Goal: Information Seeking & Learning: Learn about a topic

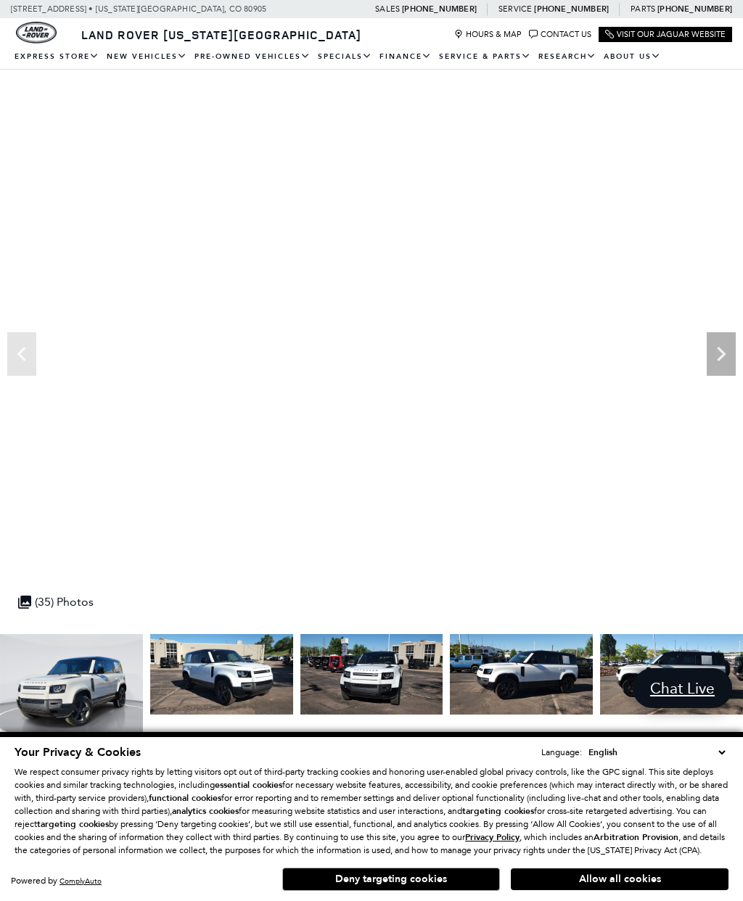
click at [592, 882] on button "Allow all cookies" at bounding box center [620, 880] width 218 height 22
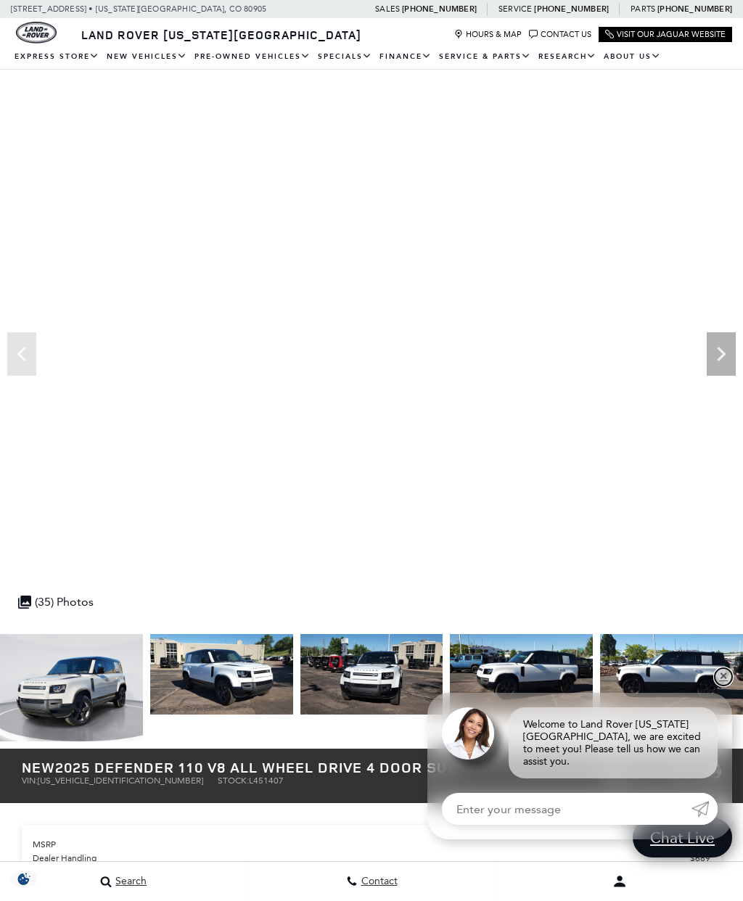
click at [721, 686] on link "✕" at bounding box center [723, 676] width 17 height 17
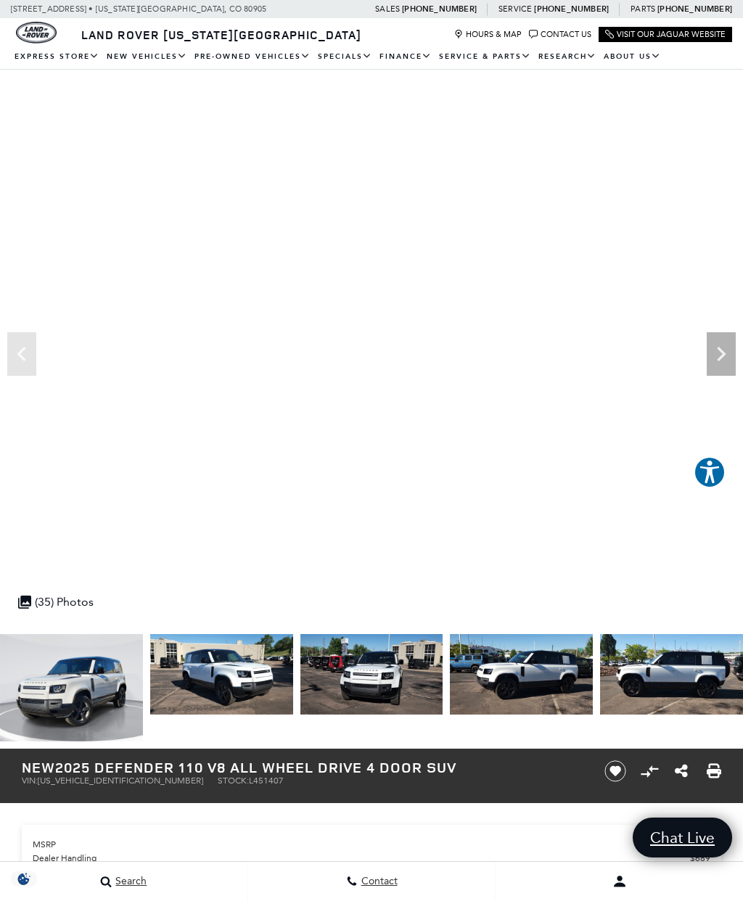
click at [729, 348] on icon "Next" at bounding box center [721, 354] width 29 height 29
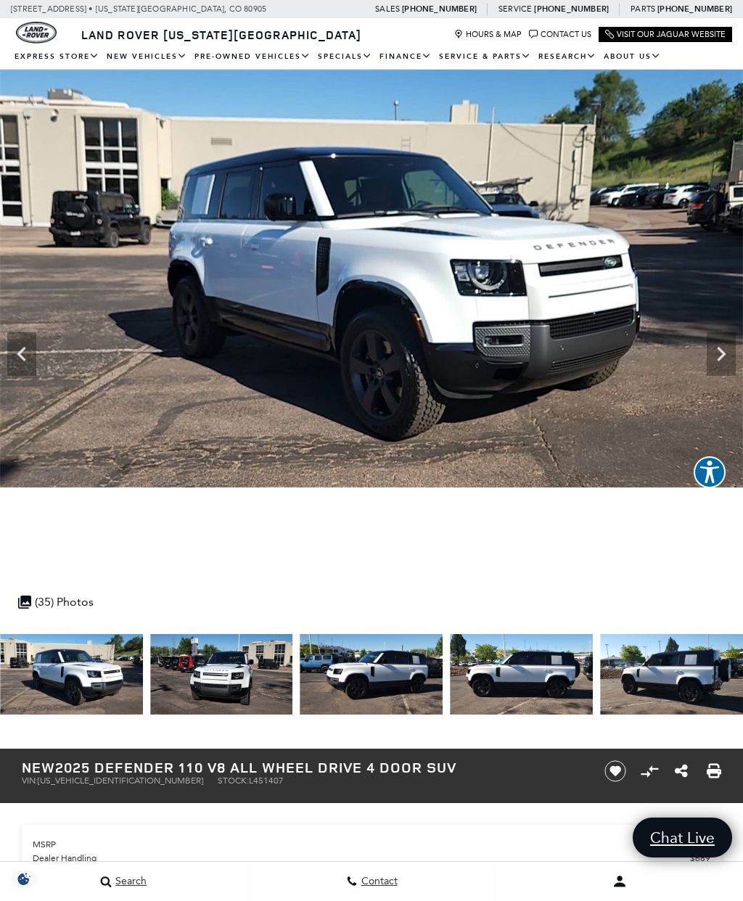
click at [733, 357] on icon "Next" at bounding box center [721, 354] width 29 height 29
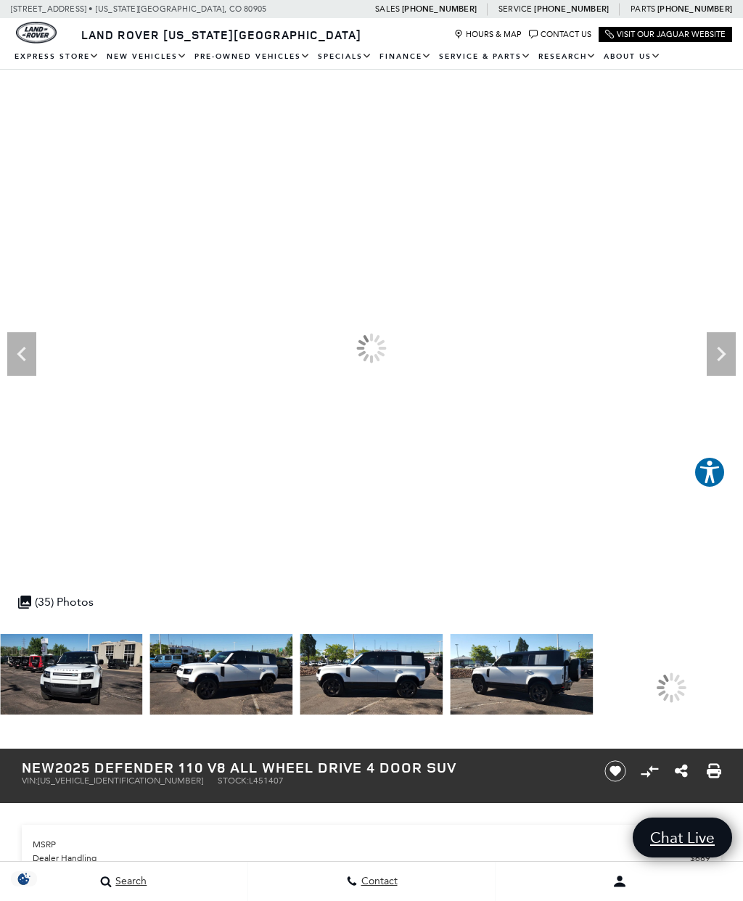
click at [731, 356] on icon "Next" at bounding box center [721, 354] width 29 height 29
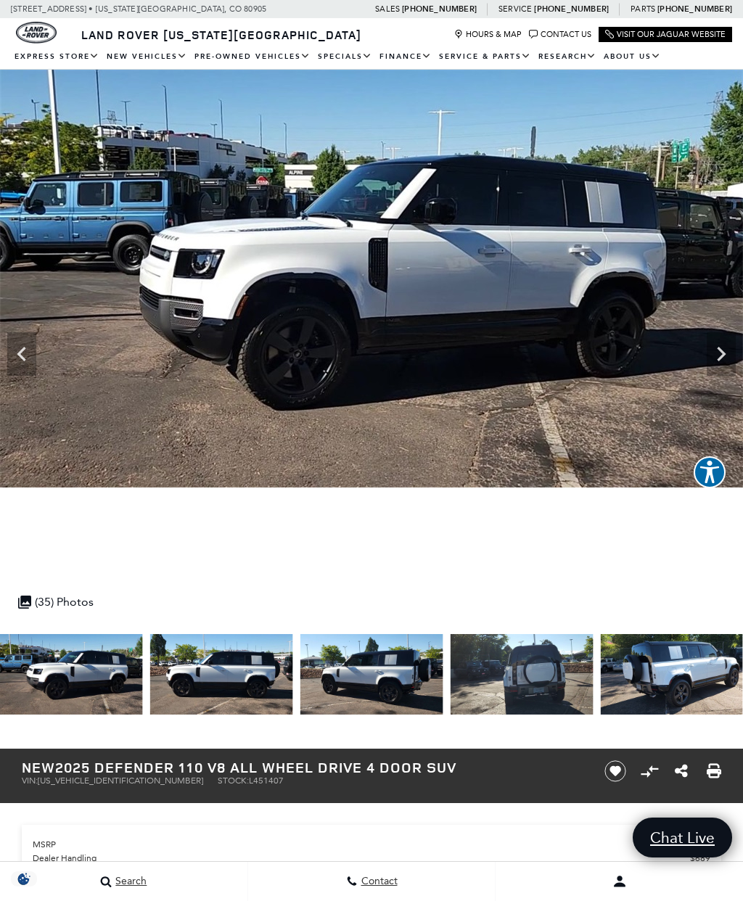
click at [731, 355] on icon "Next" at bounding box center [721, 354] width 29 height 29
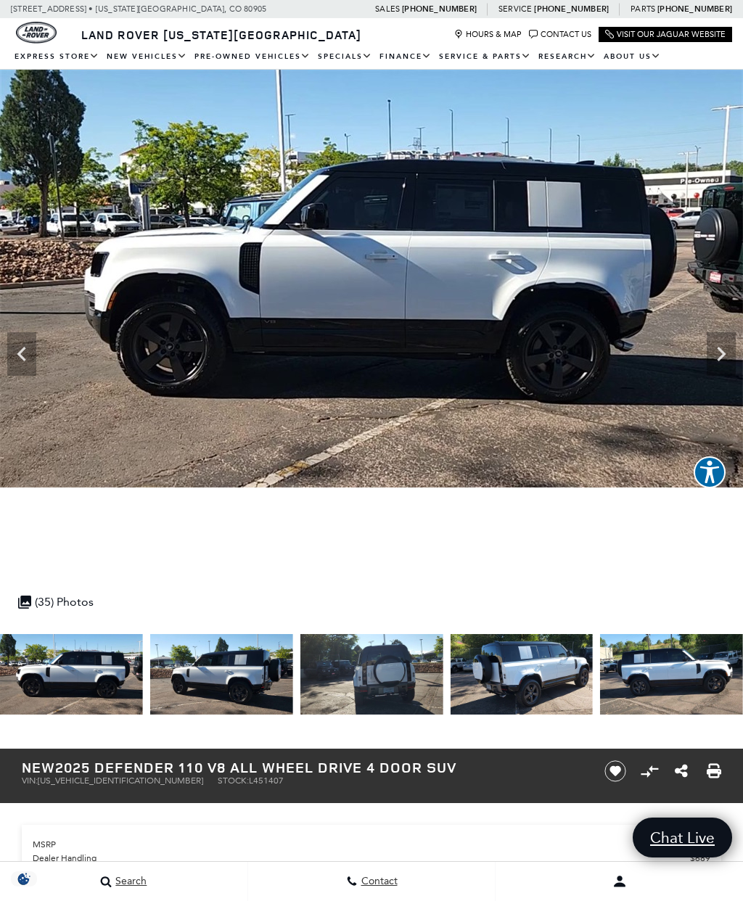
click at [732, 348] on icon "Next" at bounding box center [721, 354] width 29 height 29
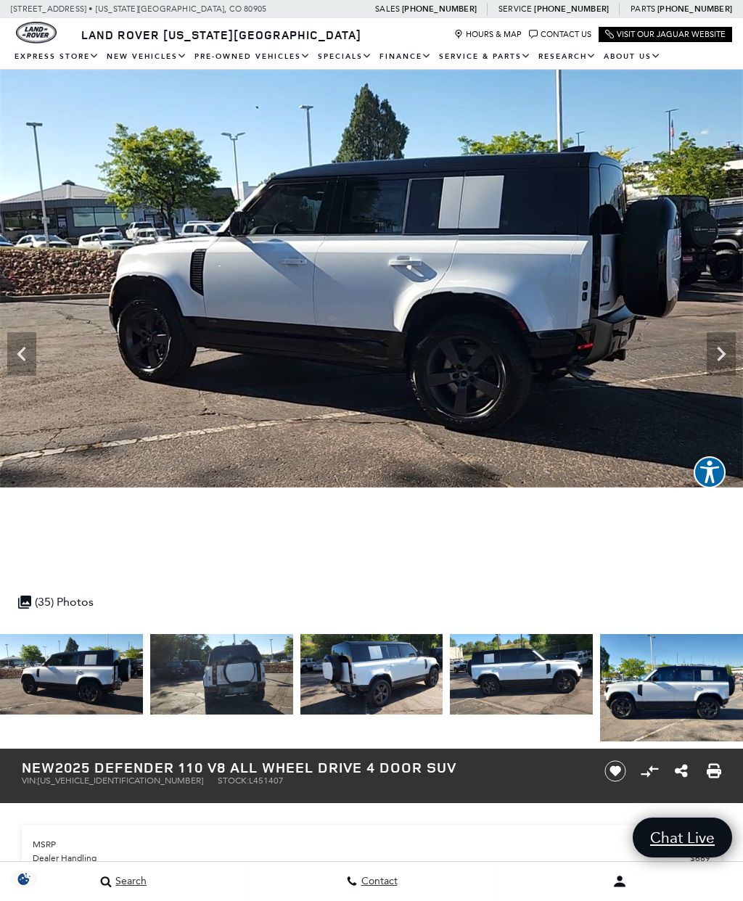
click at [728, 358] on icon "Next" at bounding box center [721, 354] width 29 height 29
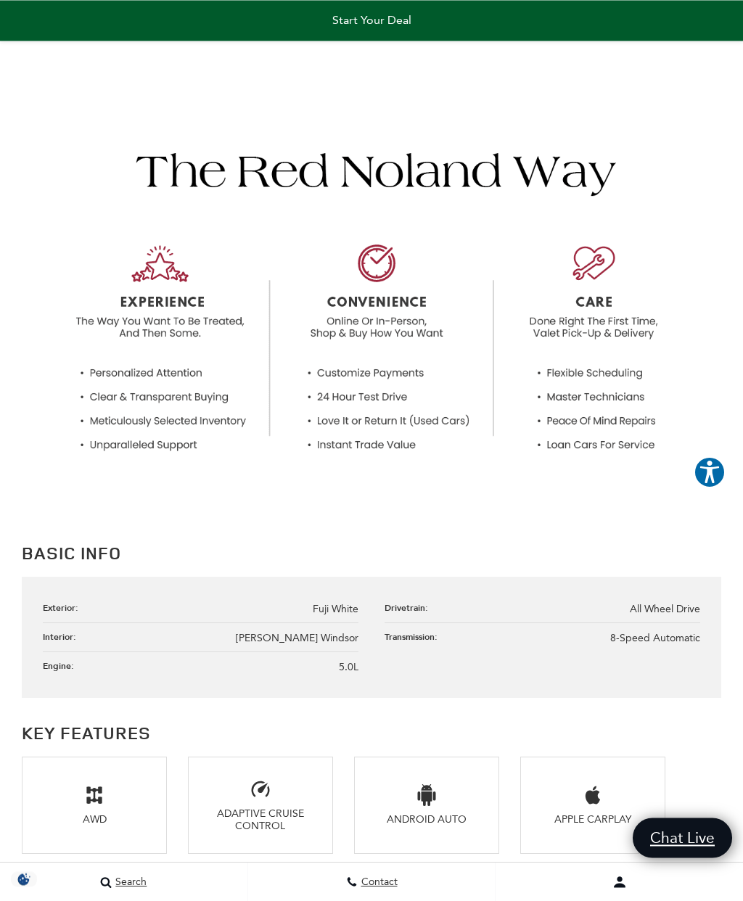
scroll to position [1417, 0]
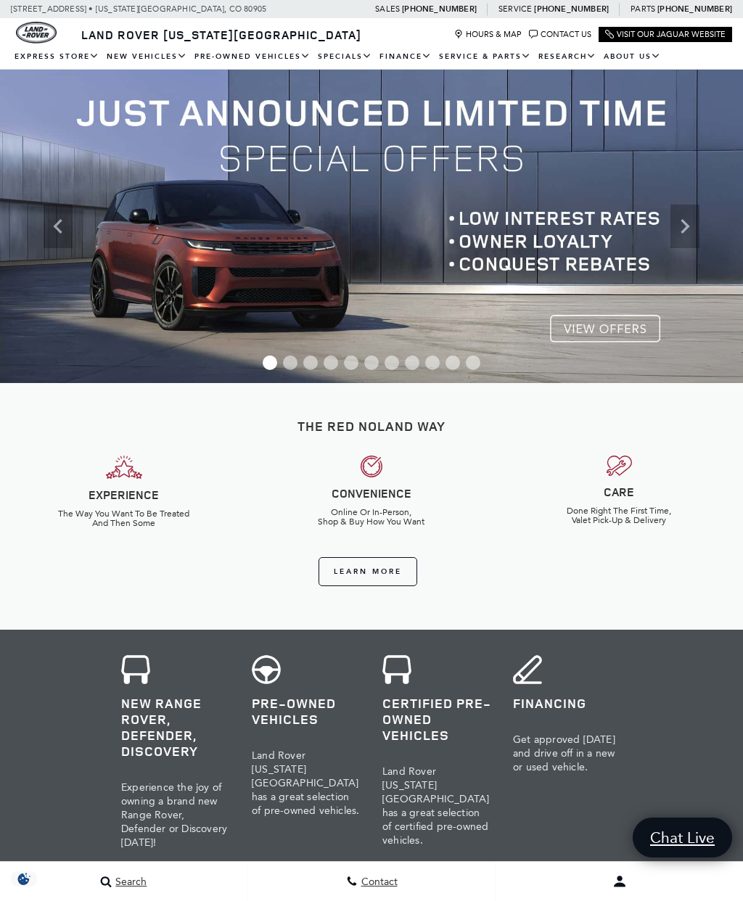
click at [692, 232] on icon "Next" at bounding box center [684, 226] width 29 height 29
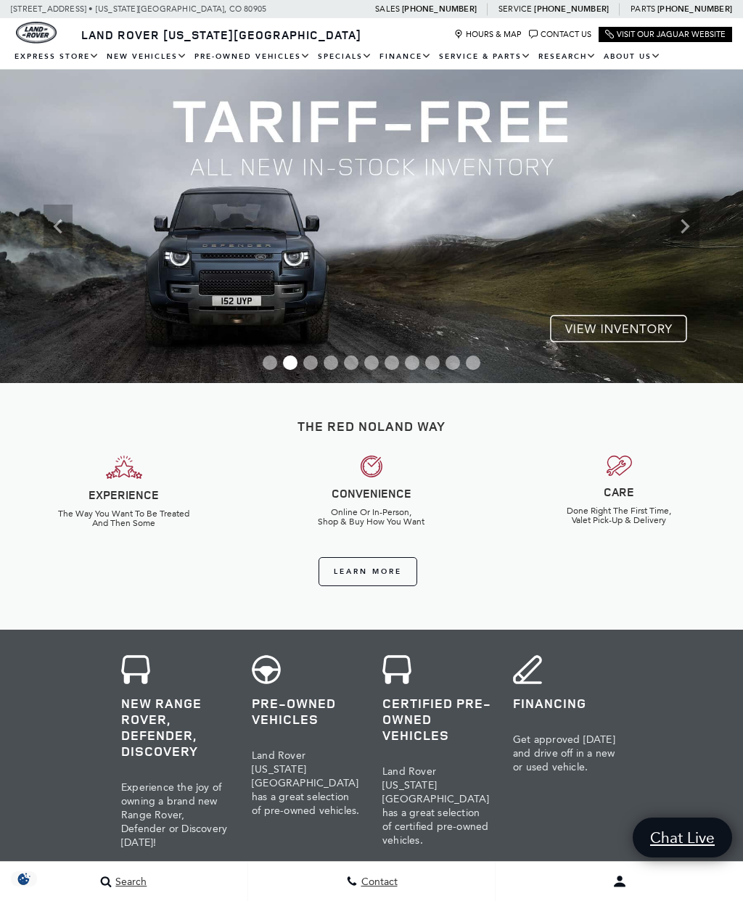
click at [691, 229] on icon "Next" at bounding box center [684, 226] width 29 height 29
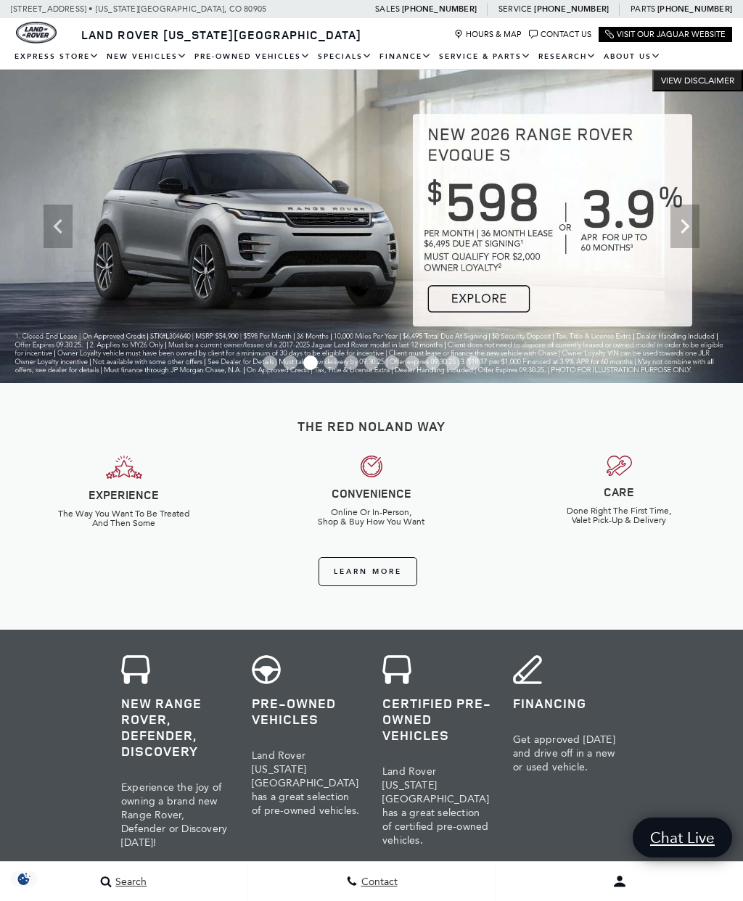
click at [689, 237] on icon "Next" at bounding box center [684, 226] width 29 height 29
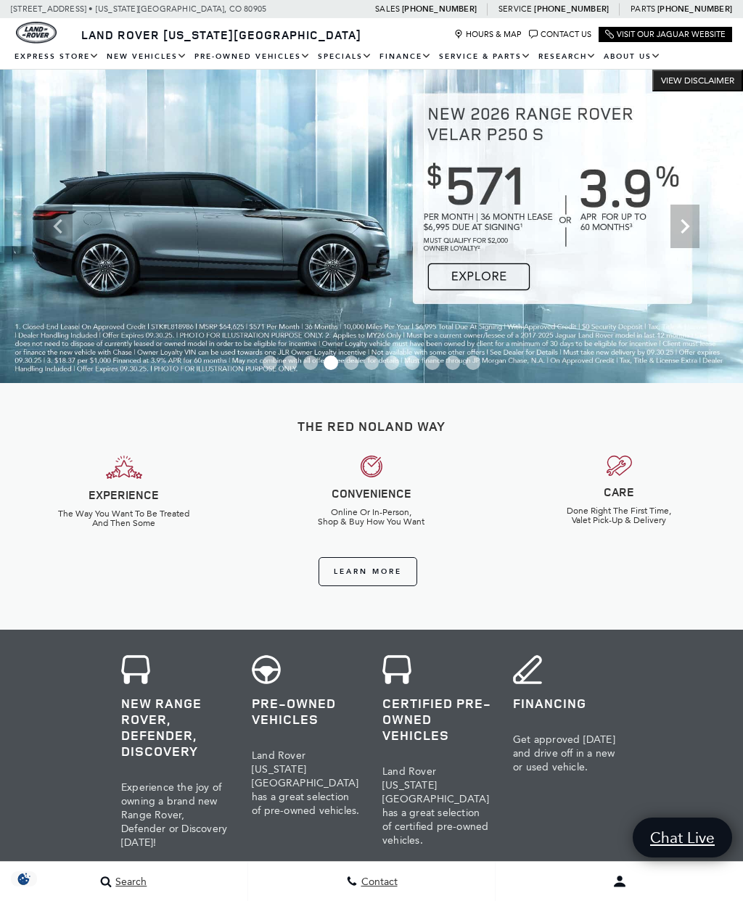
click at [690, 237] on icon "Next" at bounding box center [684, 226] width 29 height 29
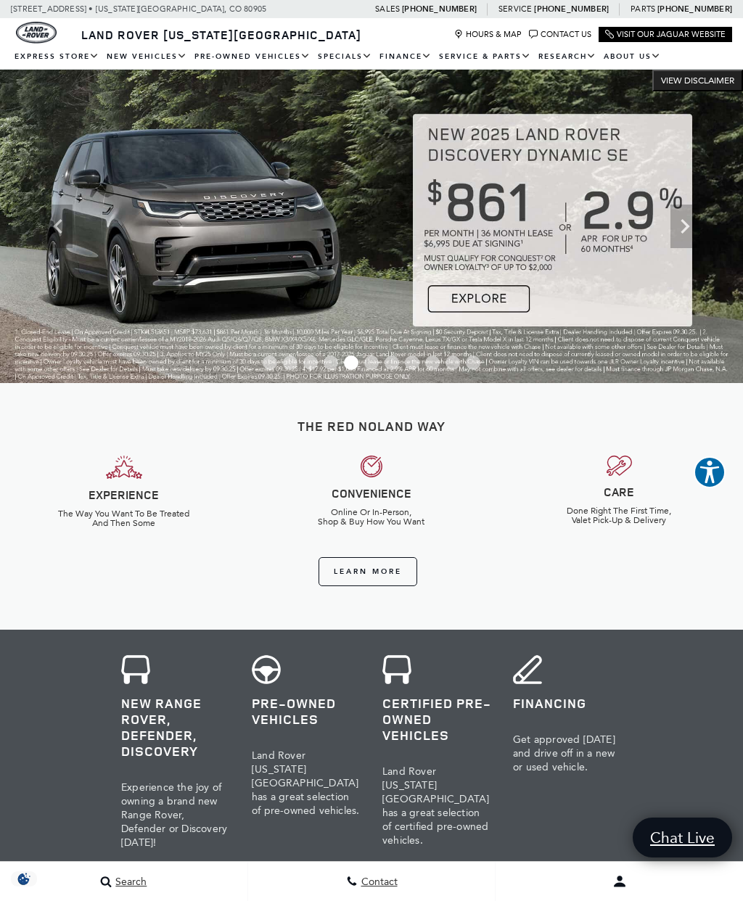
click at [689, 234] on icon "Next" at bounding box center [684, 226] width 29 height 29
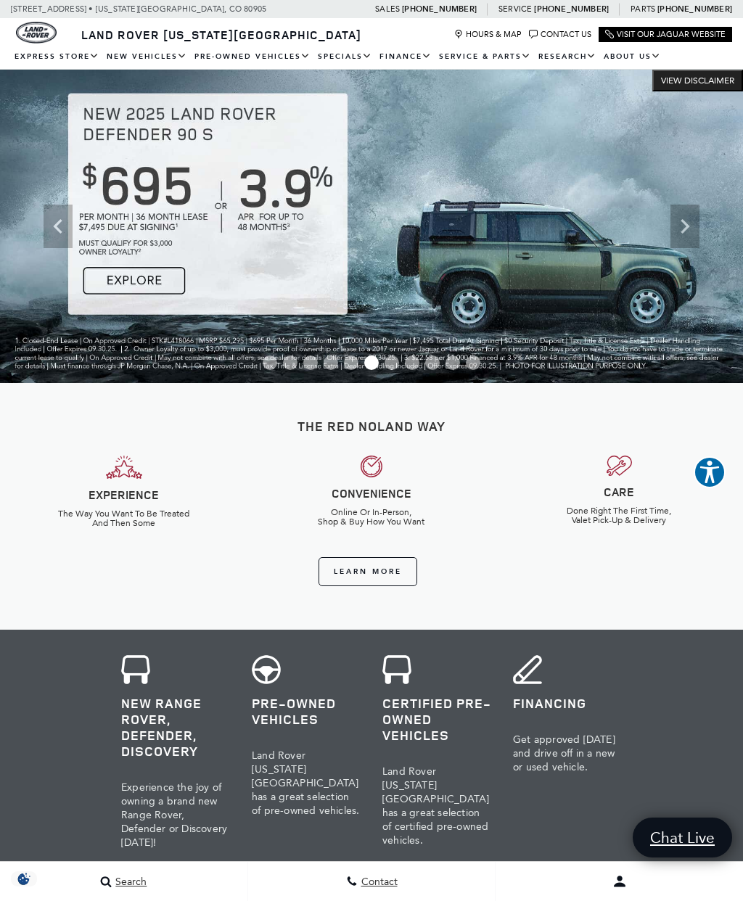
click at [691, 228] on icon "Next" at bounding box center [684, 226] width 29 height 29
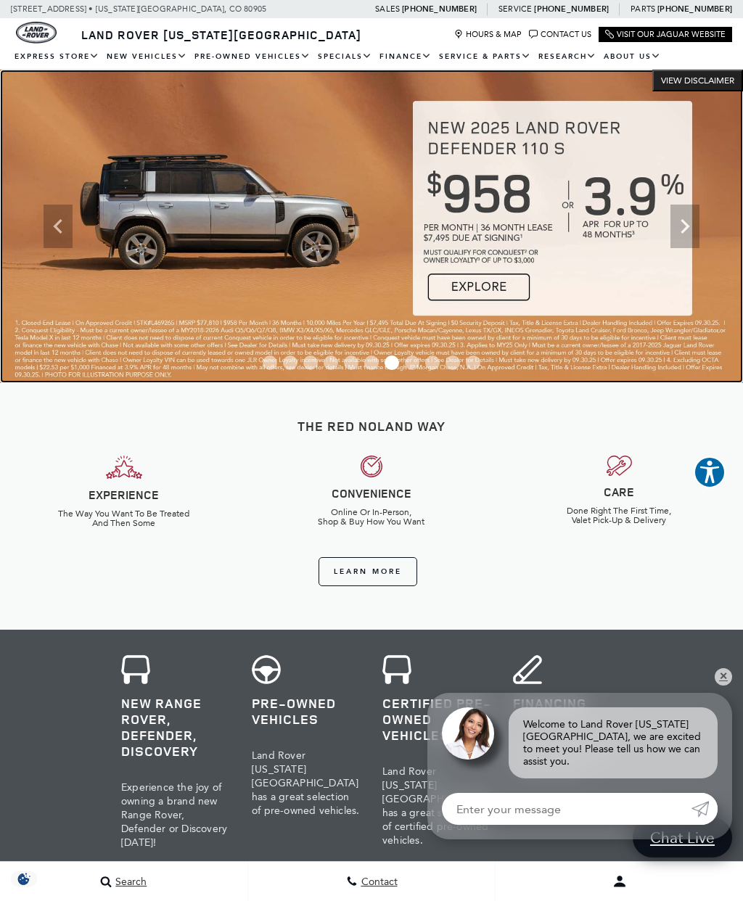
click at [208, 207] on img at bounding box center [371, 226] width 743 height 313
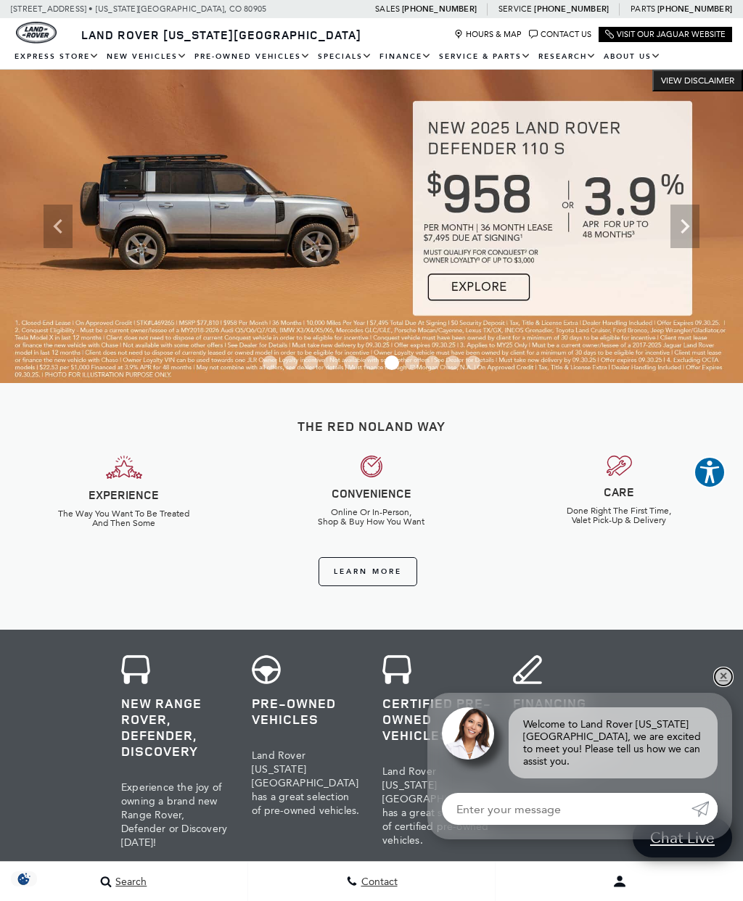
click at [722, 681] on link "✕" at bounding box center [723, 676] width 17 height 17
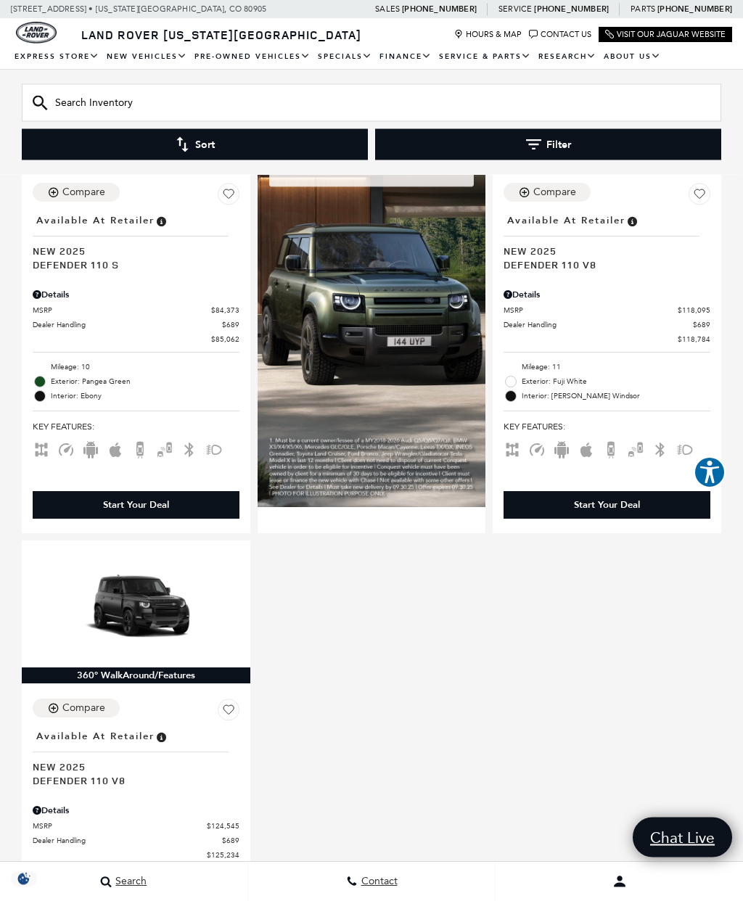
scroll to position [1495, 0]
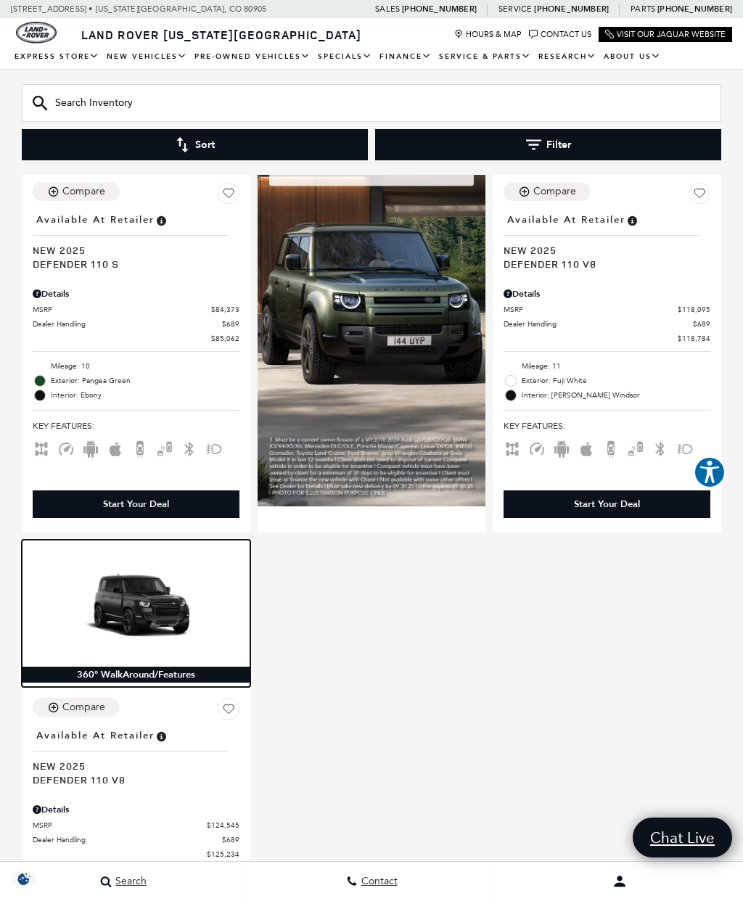
click at [180, 597] on img at bounding box center [136, 609] width 207 height 116
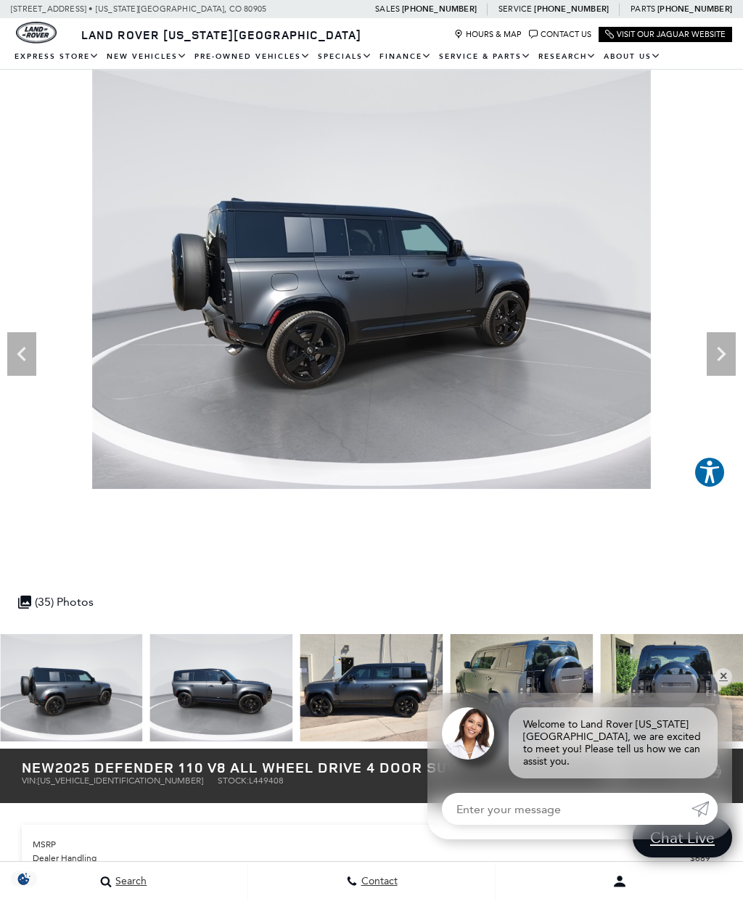
click at [719, 351] on icon "Next" at bounding box center [721, 354] width 29 height 29
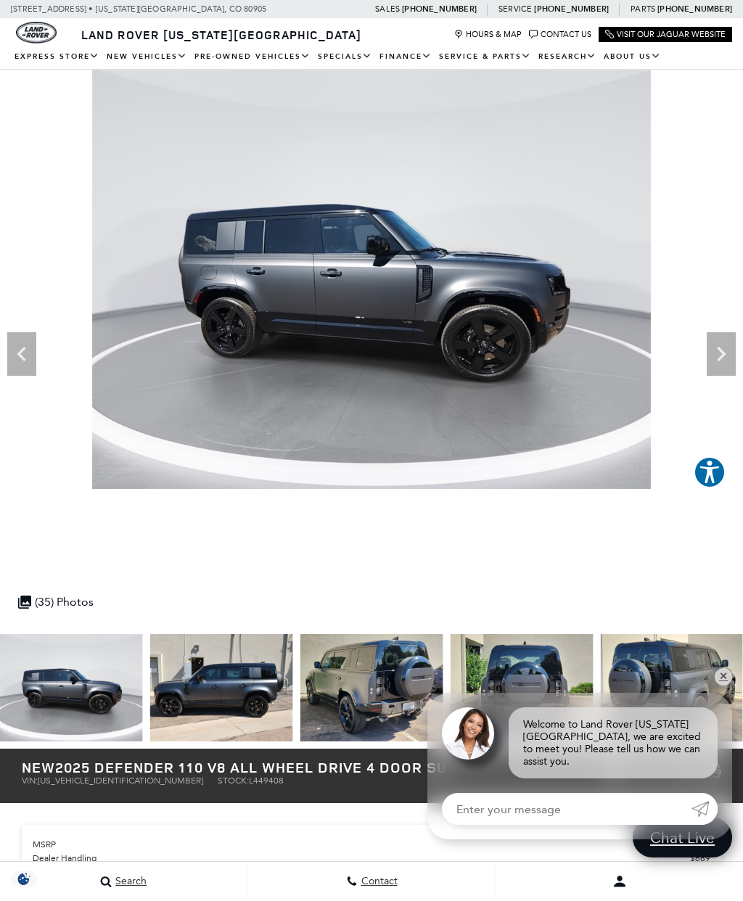
click at [726, 352] on icon "Next" at bounding box center [721, 354] width 29 height 29
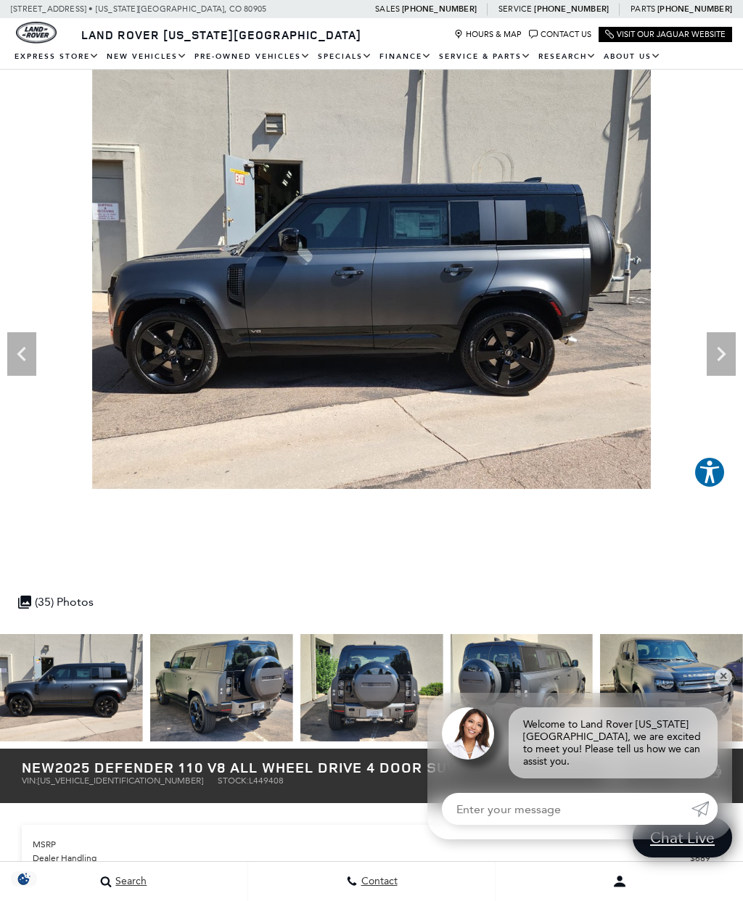
click at [726, 357] on icon "Next" at bounding box center [721, 354] width 29 height 29
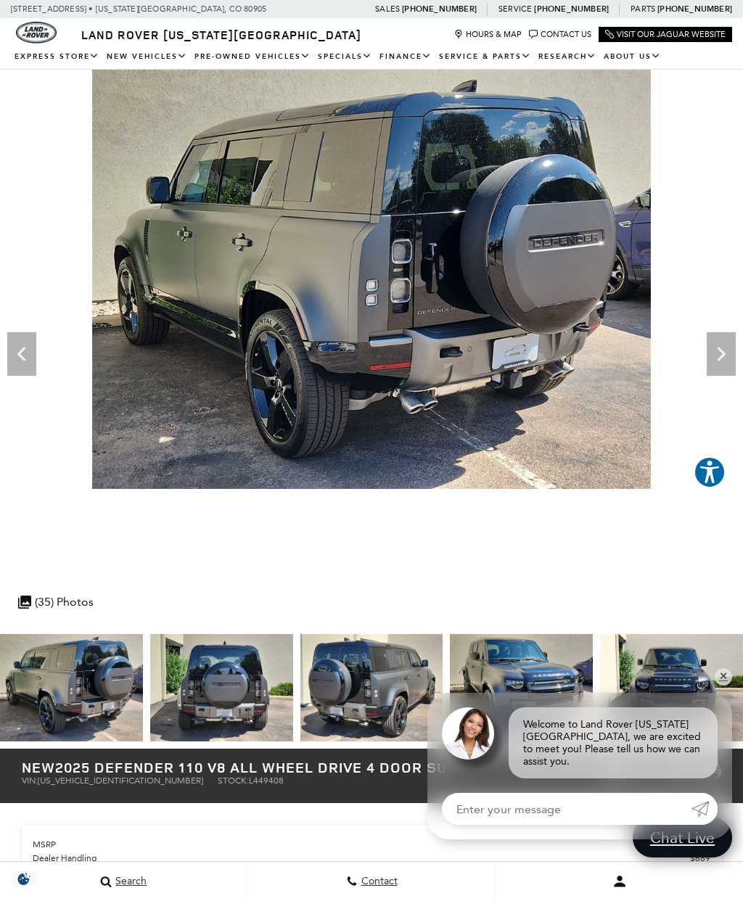
click at [727, 348] on icon "Next" at bounding box center [721, 354] width 29 height 29
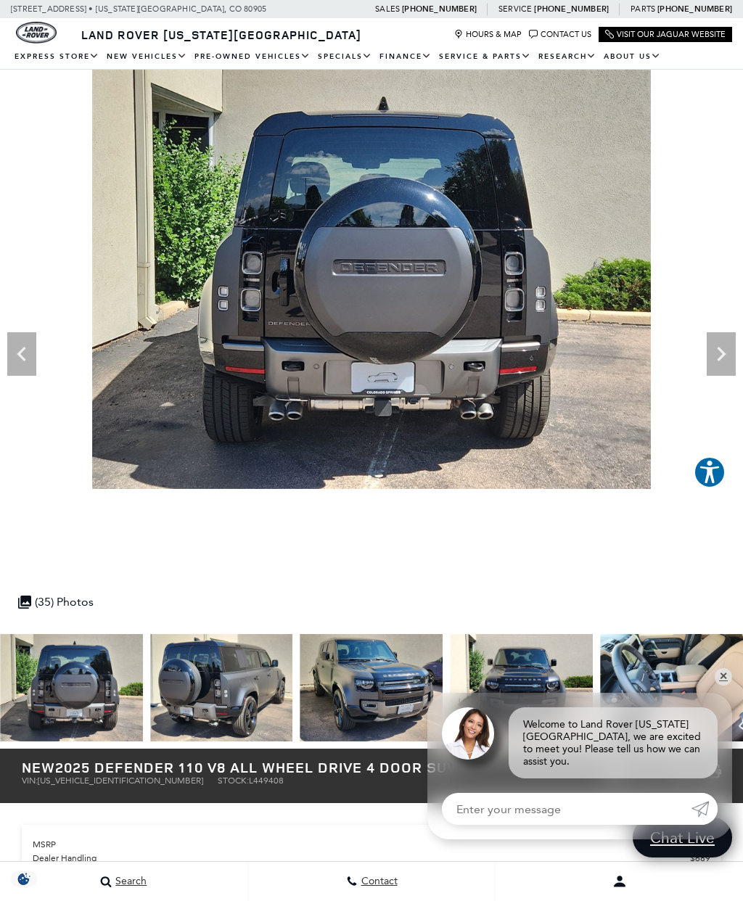
click at [720, 353] on icon "Next" at bounding box center [721, 354] width 29 height 29
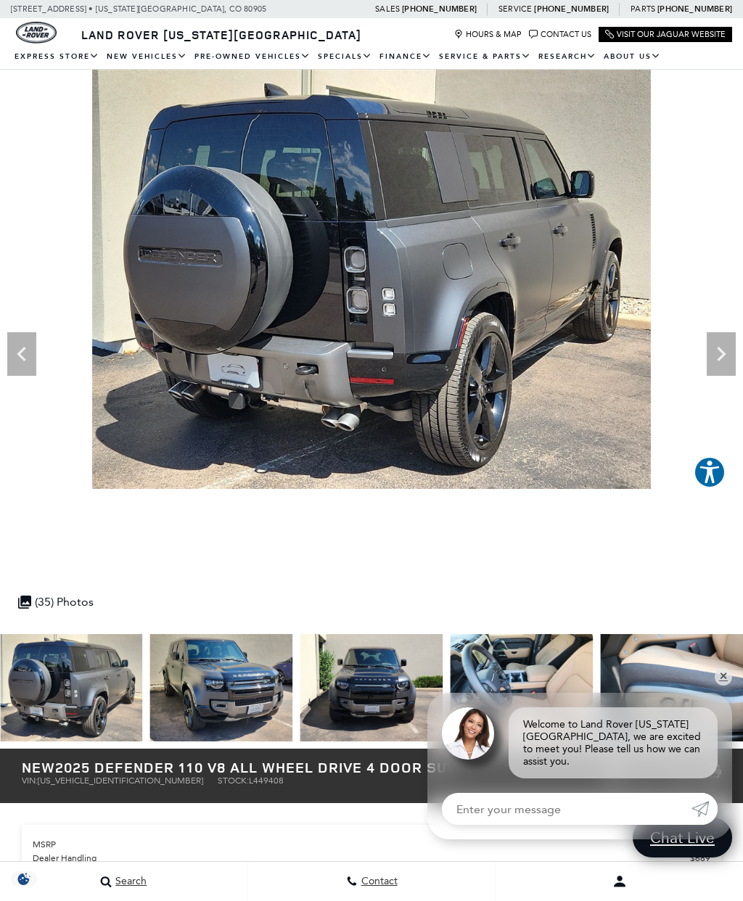
click at [723, 353] on icon "Next" at bounding box center [721, 354] width 9 height 15
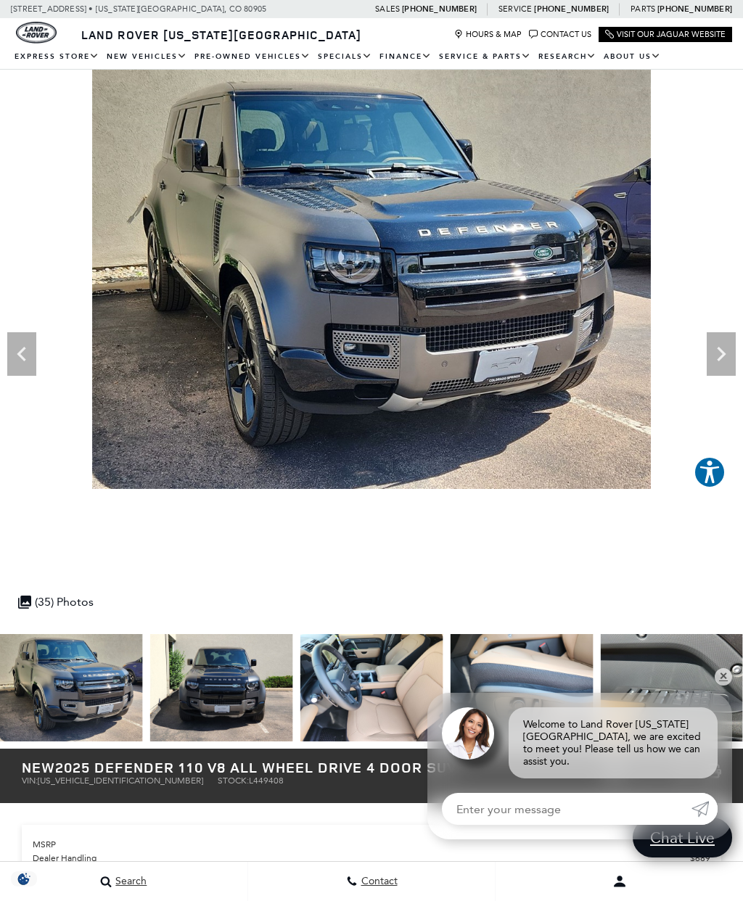
click at [721, 357] on icon "Next" at bounding box center [721, 354] width 9 height 15
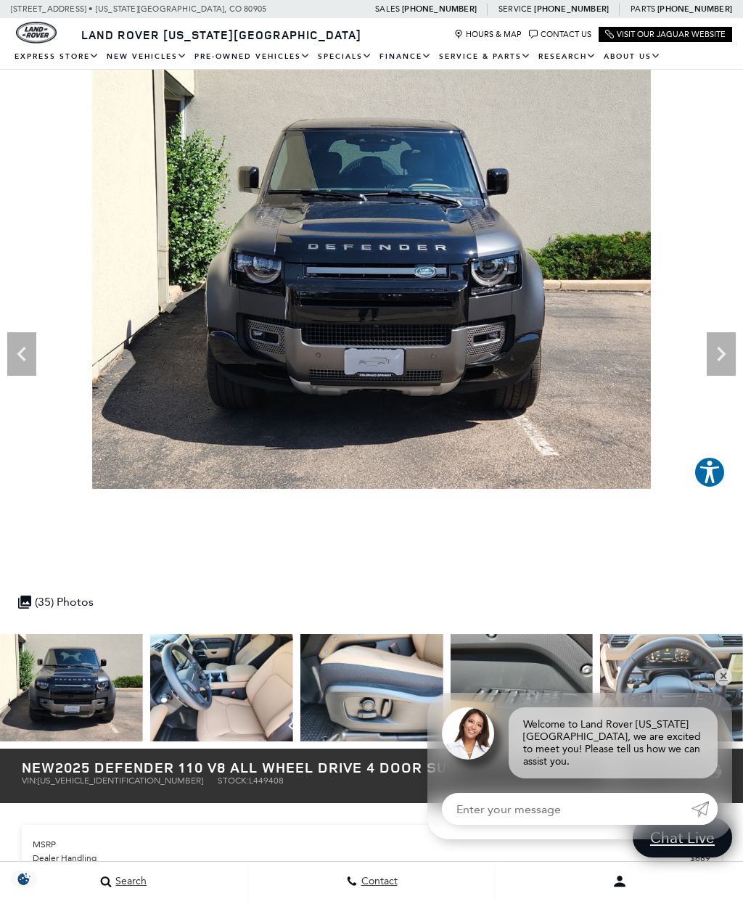
click at [718, 354] on icon "Next" at bounding box center [721, 354] width 29 height 29
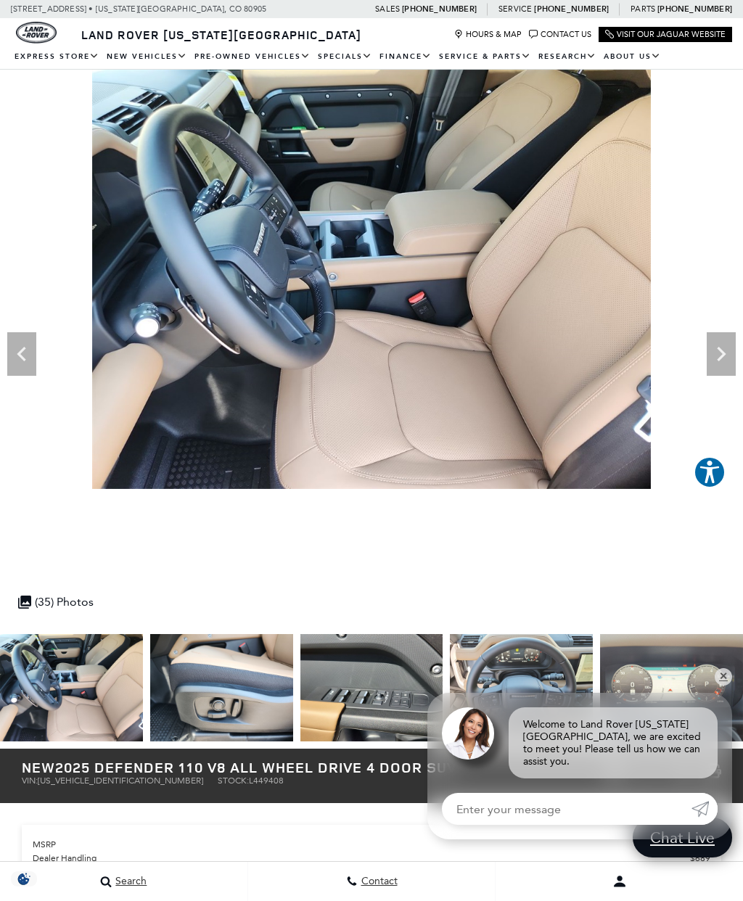
click at [718, 355] on icon "Next" at bounding box center [721, 354] width 29 height 29
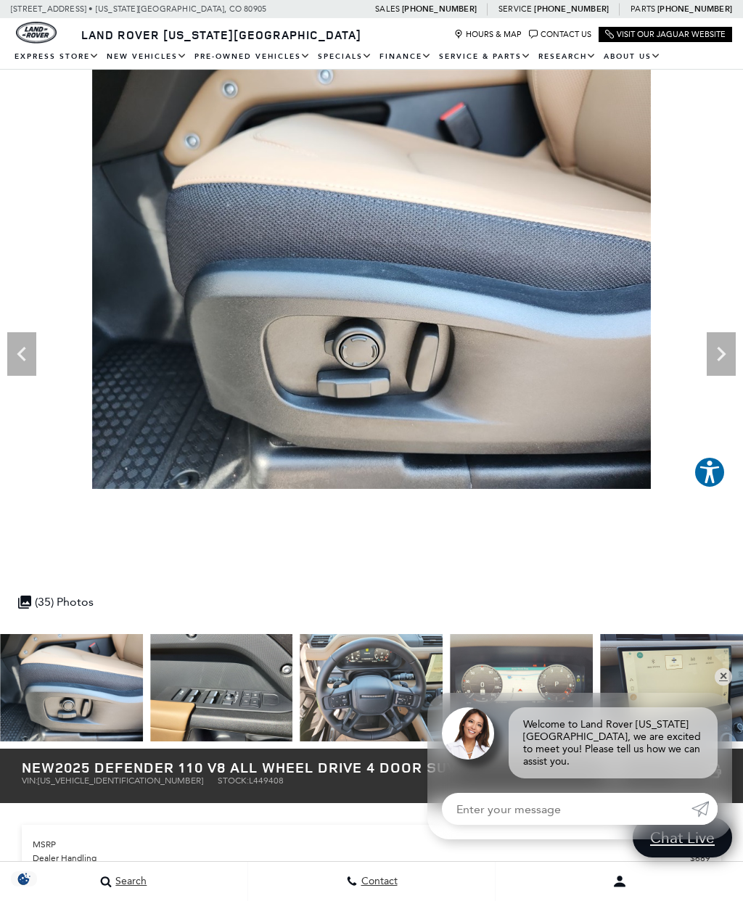
click at [721, 351] on icon "Next" at bounding box center [721, 354] width 9 height 15
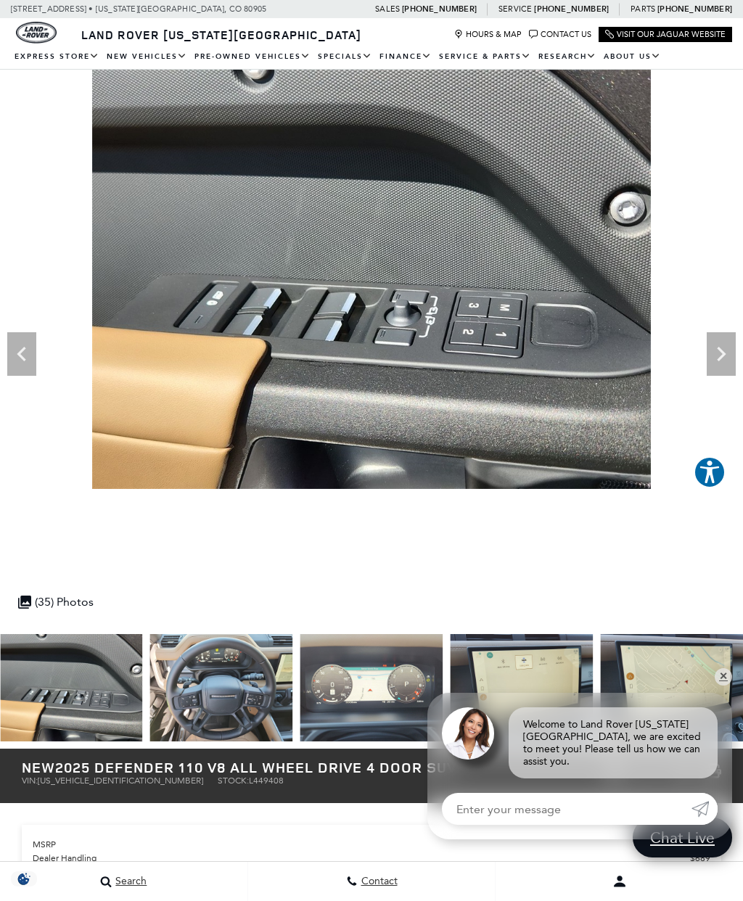
click at [718, 353] on icon "Next" at bounding box center [721, 354] width 29 height 29
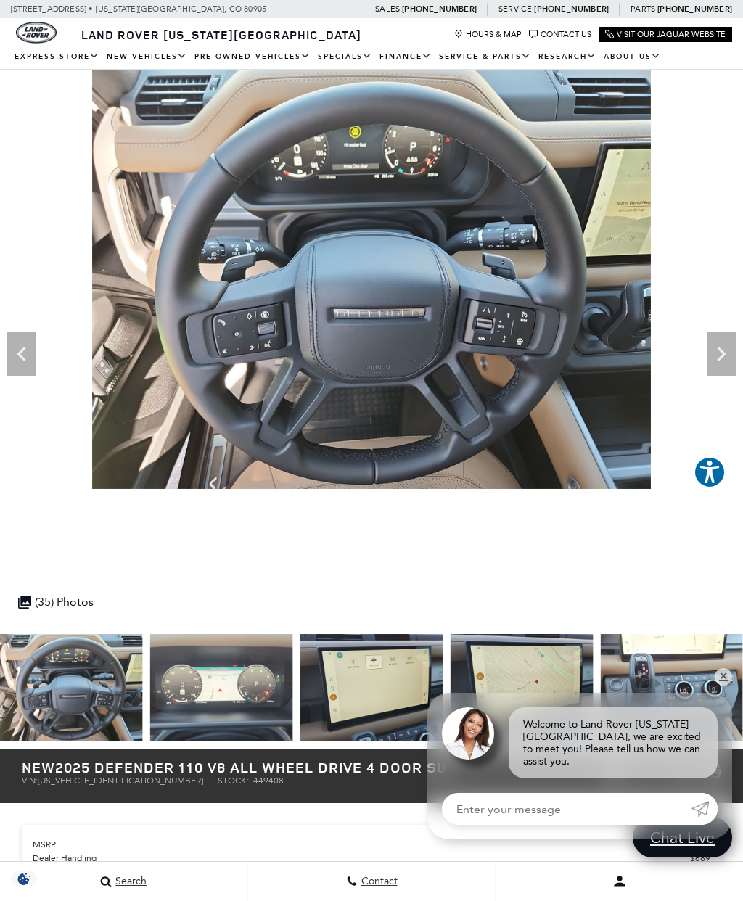
click at [718, 356] on icon "Next" at bounding box center [721, 354] width 29 height 29
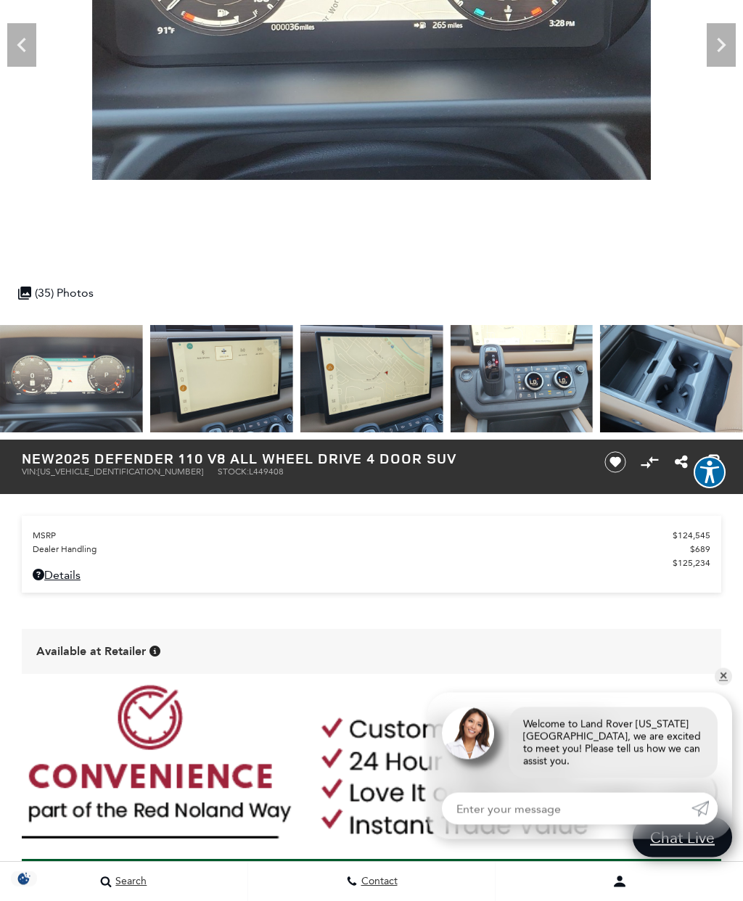
scroll to position [328, 0]
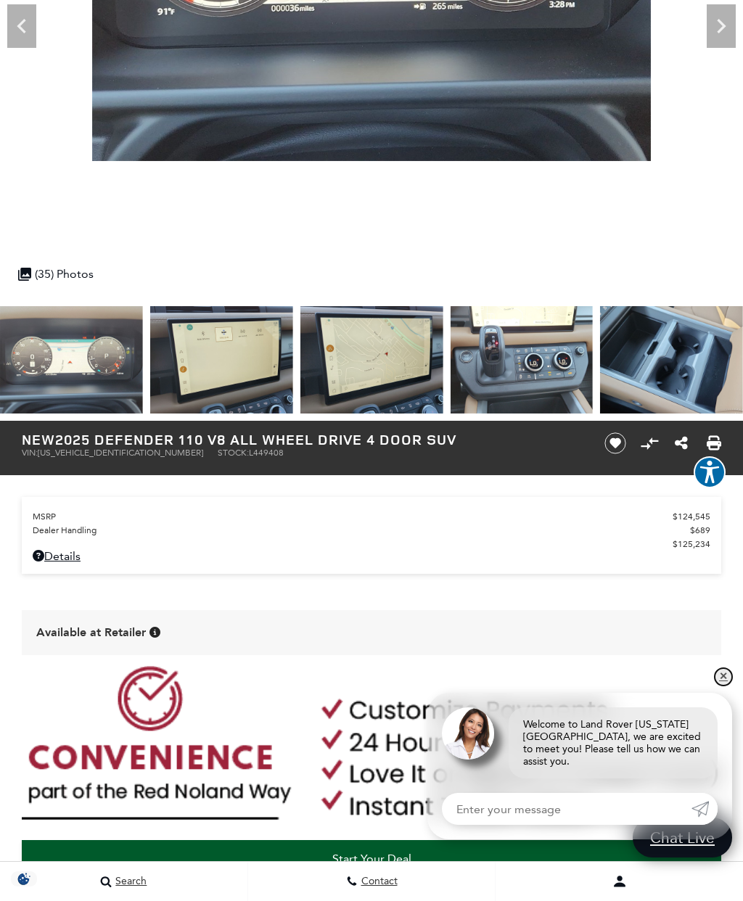
click at [727, 681] on link "✕" at bounding box center [723, 676] width 17 height 17
